Goal: Task Accomplishment & Management: Manage account settings

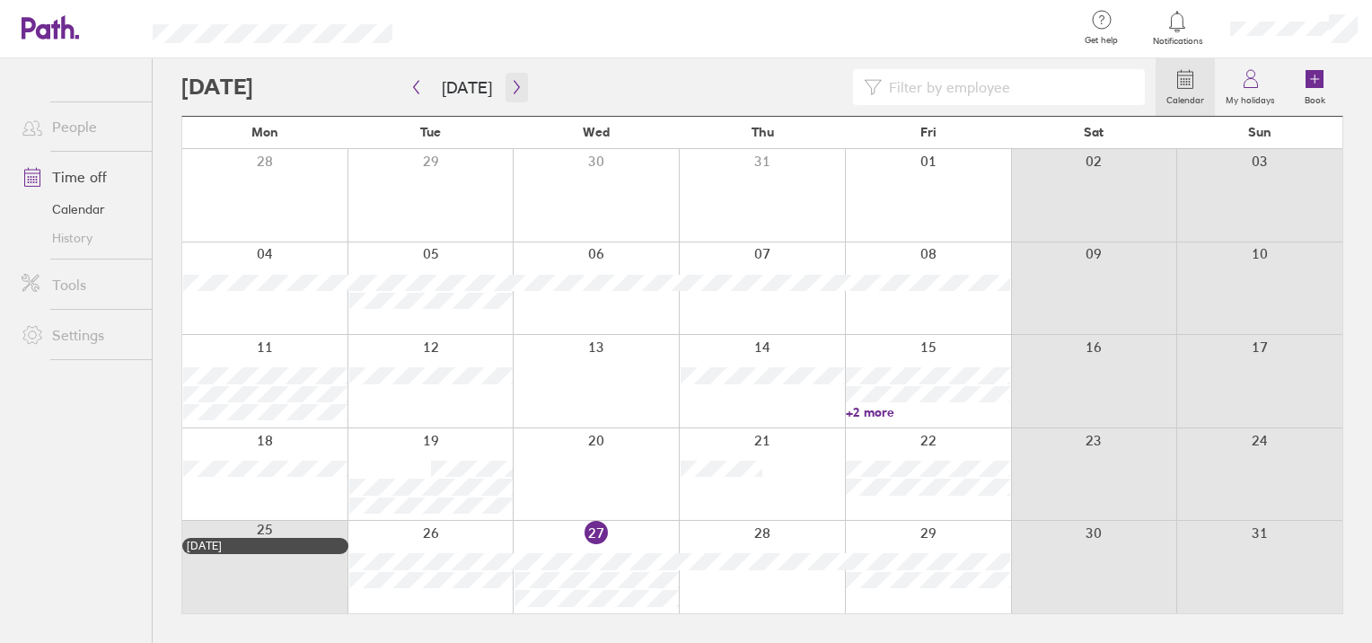
click at [513, 89] on icon "button" at bounding box center [516, 87] width 13 height 14
